Goal: Communication & Community: Answer question/provide support

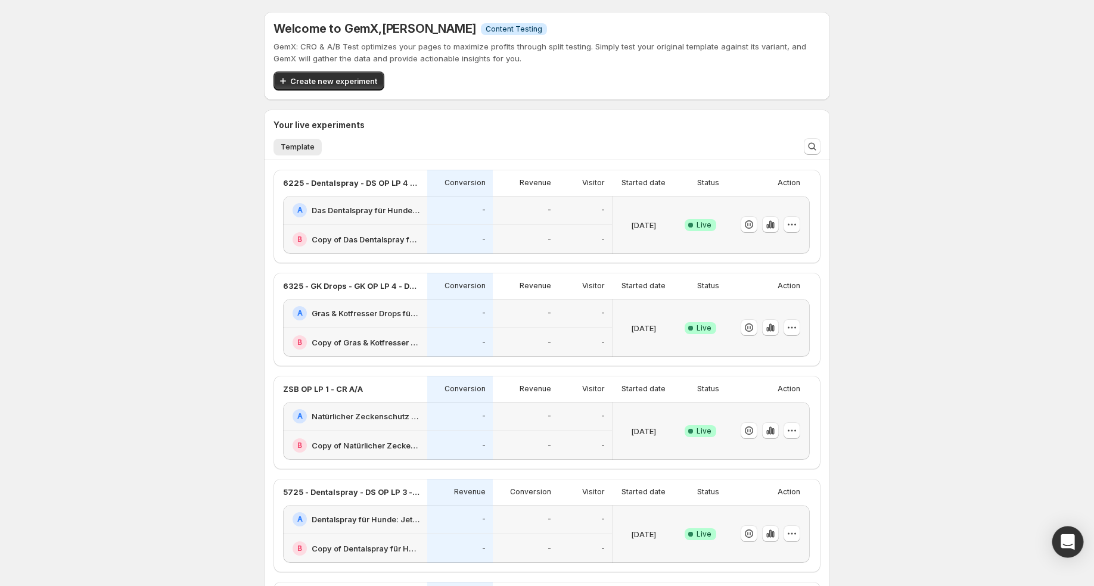
click at [1074, 541] on icon "Open Intercom Messenger" at bounding box center [1067, 542] width 15 height 15
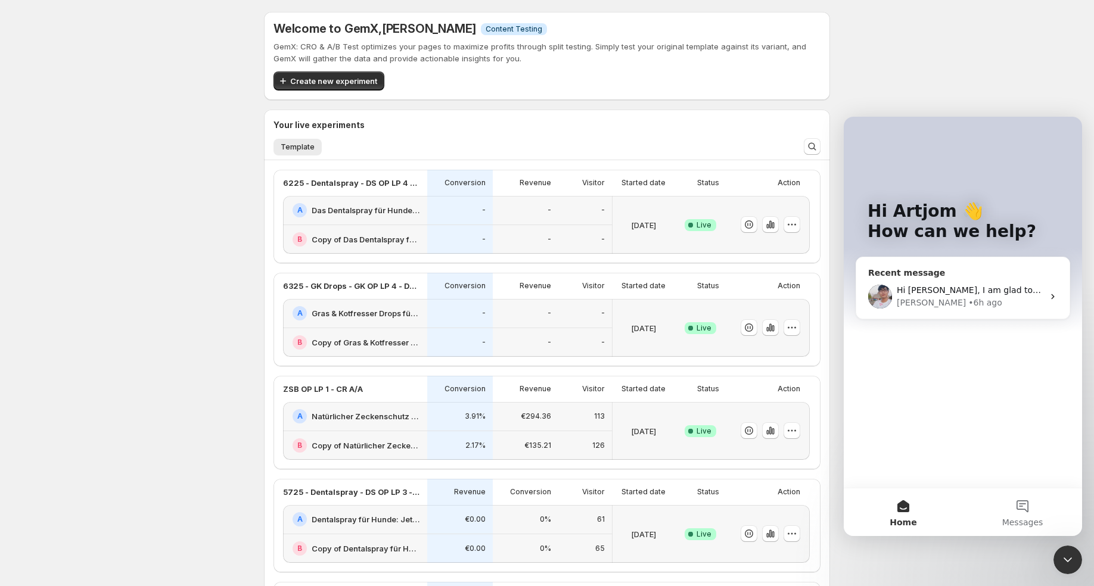
click at [926, 278] on div "Hi Phillip, I am glad to hear your issue is resolved now. I hope you're doing w…" at bounding box center [962, 297] width 213 height 44
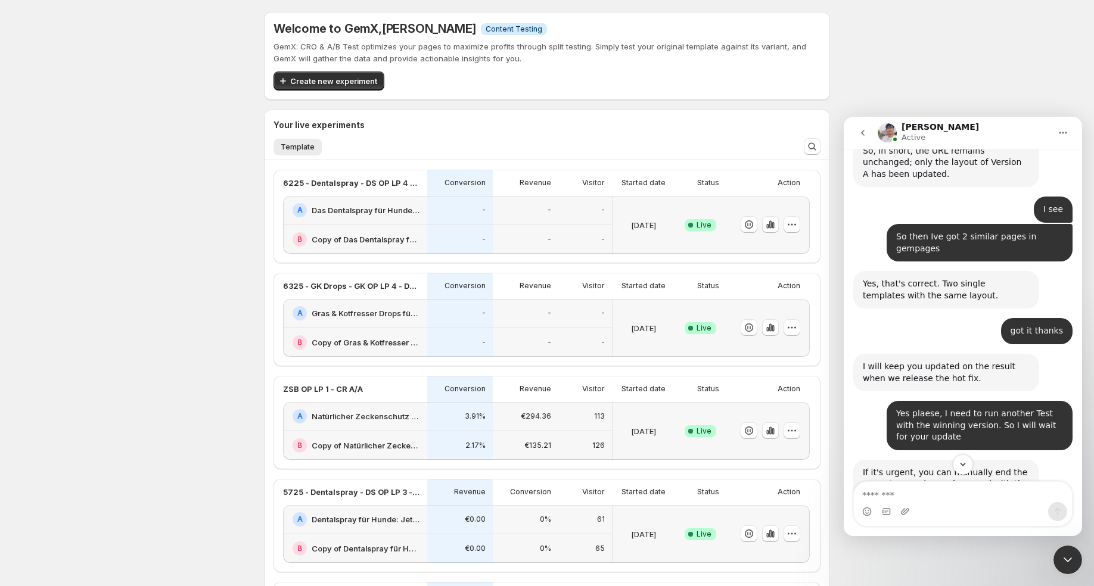
scroll to position [9356, 0]
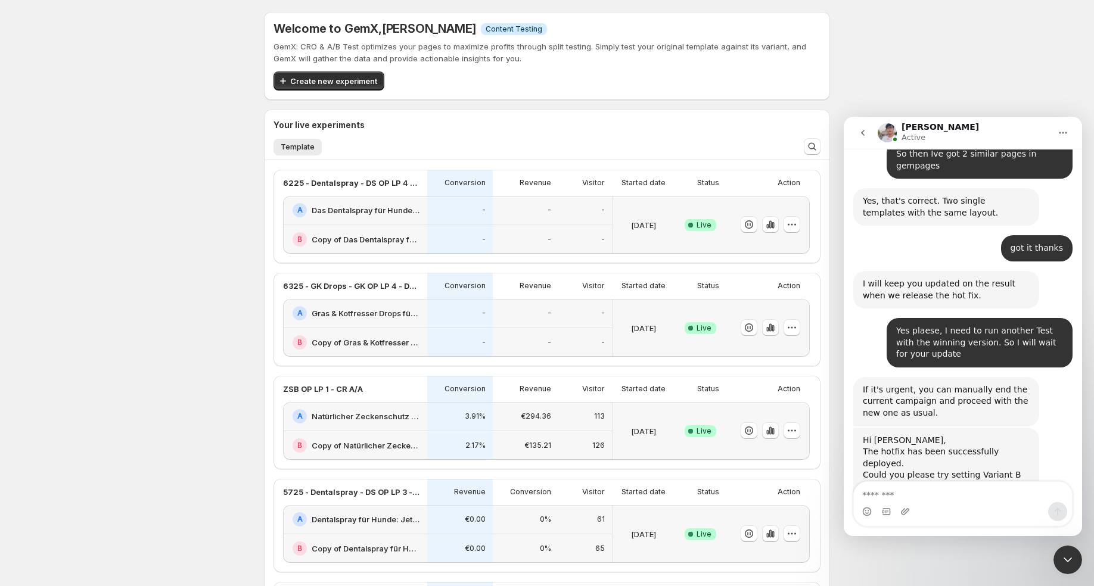
click at [861, 127] on button "go back" at bounding box center [863, 133] width 23 height 23
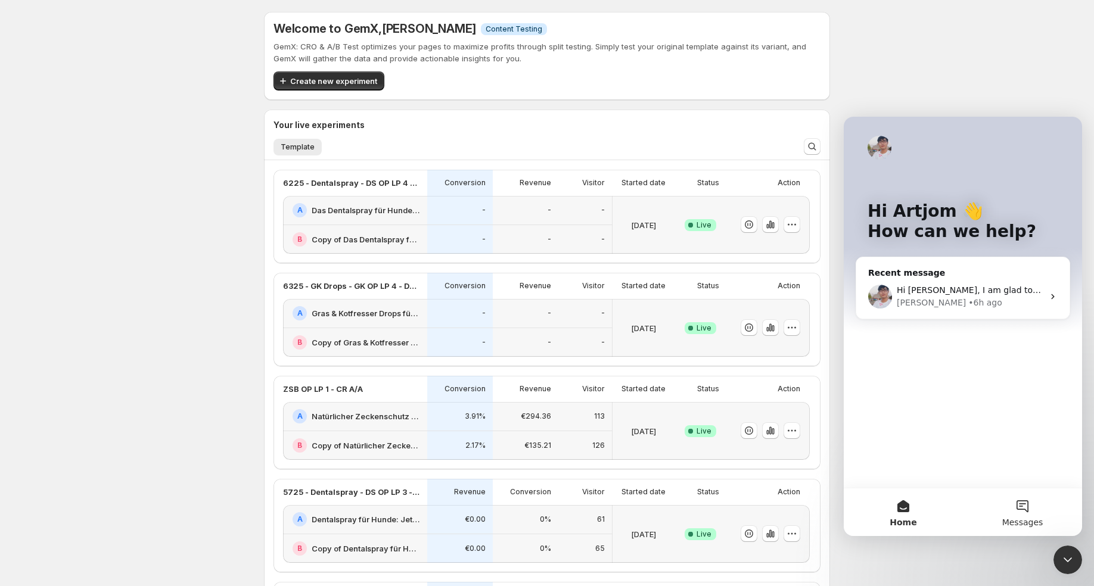
click at [1020, 516] on button "Messages" at bounding box center [1022, 513] width 119 height 48
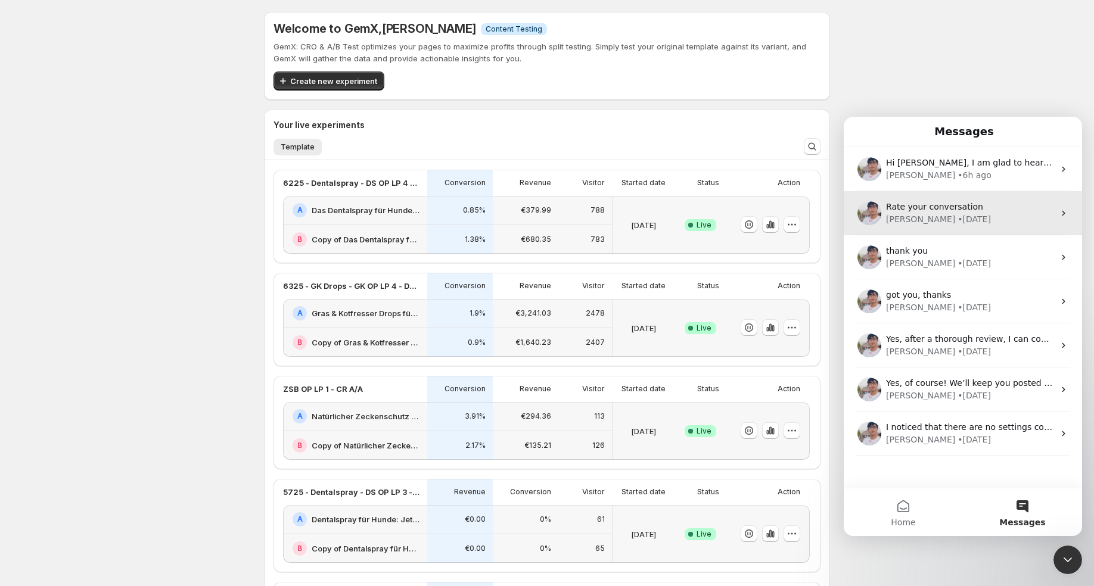
click at [925, 203] on span "Rate your conversation" at bounding box center [934, 207] width 97 height 10
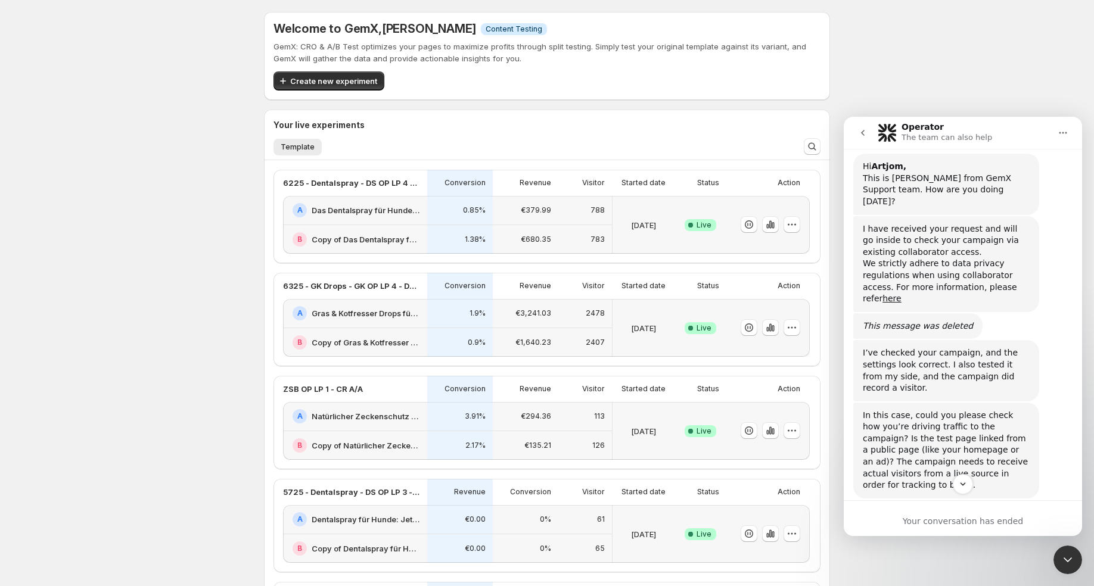
scroll to position [466, 0]
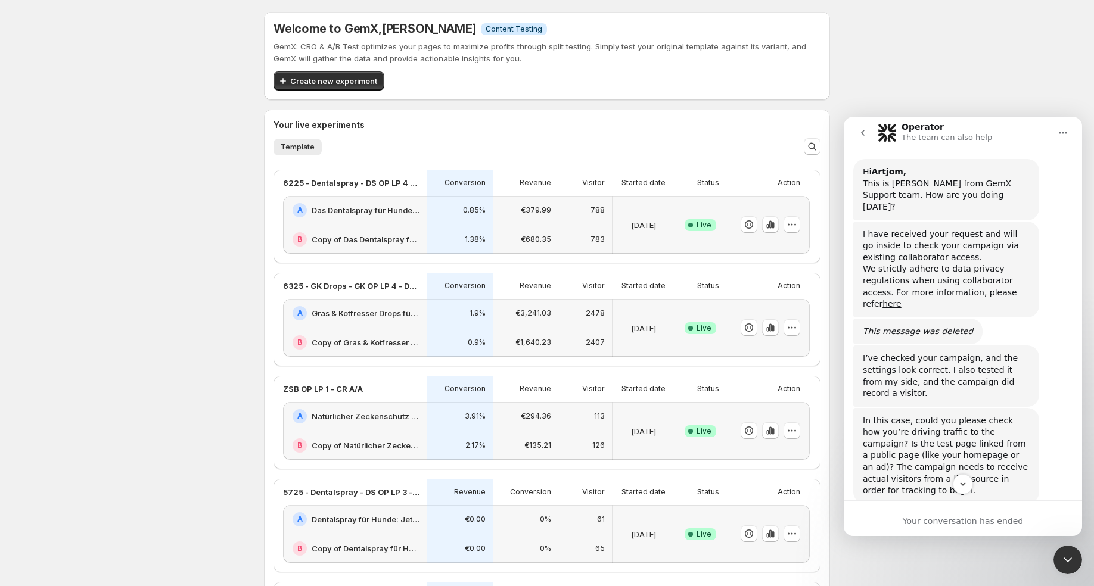
click at [868, 131] on button "go back" at bounding box center [863, 133] width 23 height 23
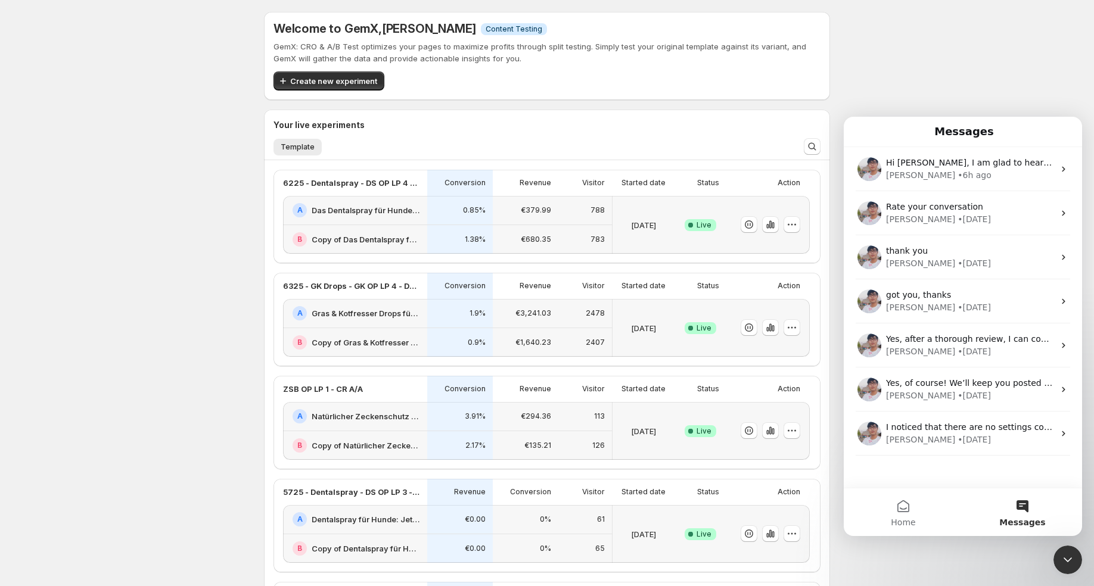
scroll to position [0, 0]
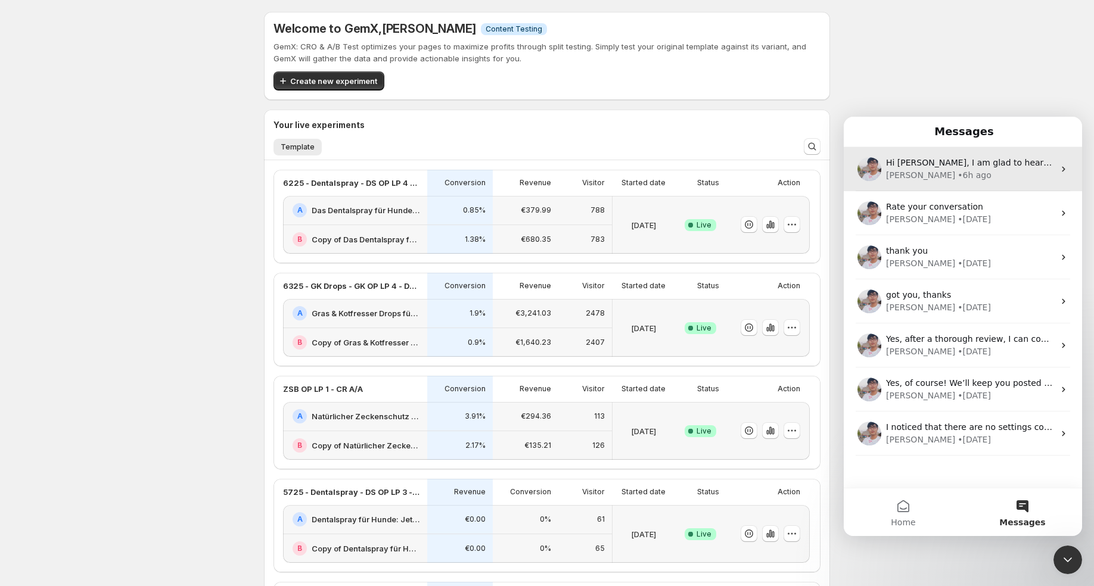
click at [913, 171] on div "Antony" at bounding box center [920, 175] width 69 height 13
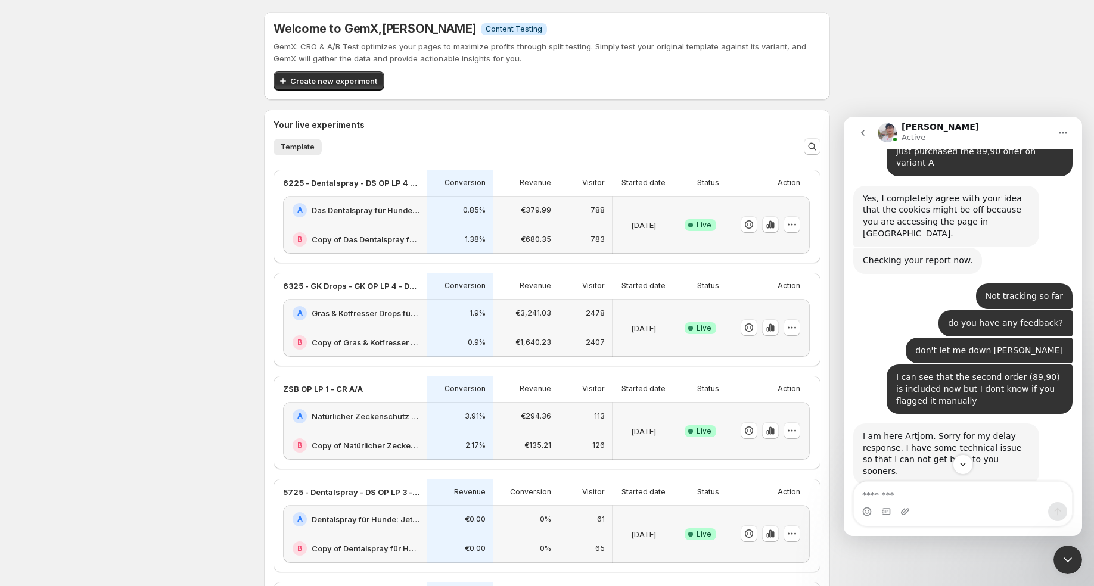
scroll to position [2686, 0]
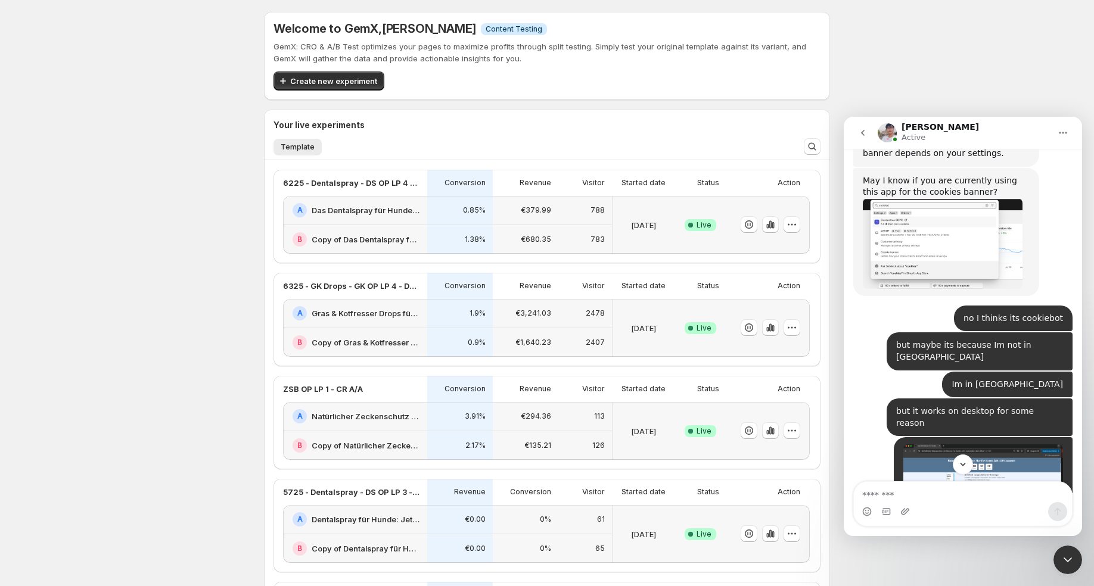
click at [1064, 557] on icon "Close Intercom Messenger" at bounding box center [1068, 560] width 14 height 14
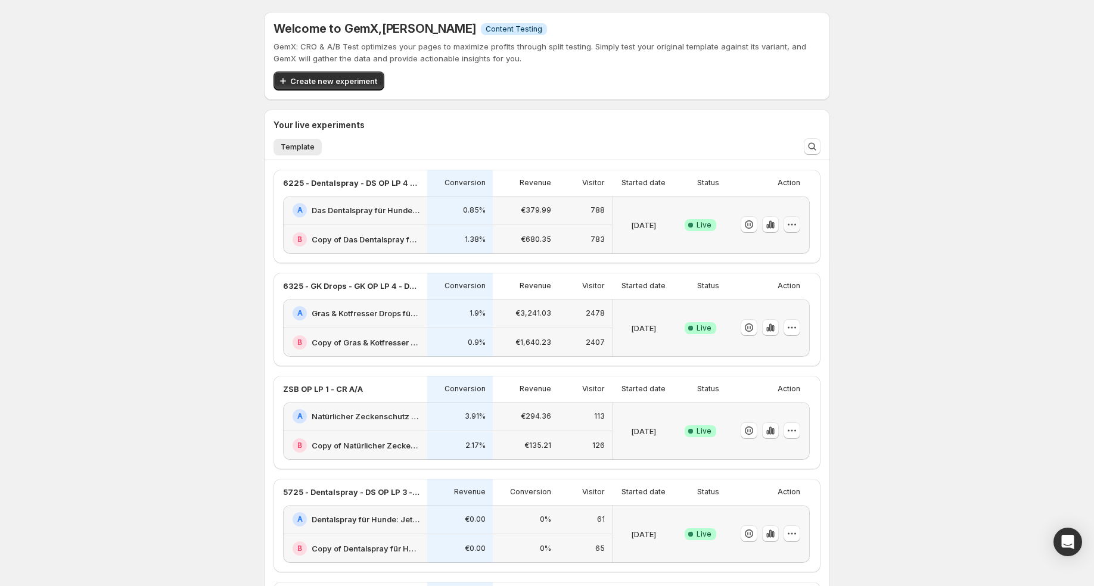
click at [793, 224] on icon "button" at bounding box center [792, 225] width 12 height 12
click at [895, 126] on div "Welcome to GemX , [PERSON_NAME] Info Content Testing GemX: CRO & A/B Test optim…" at bounding box center [547, 431] width 1094 height 862
